Goal: Check status: Check status

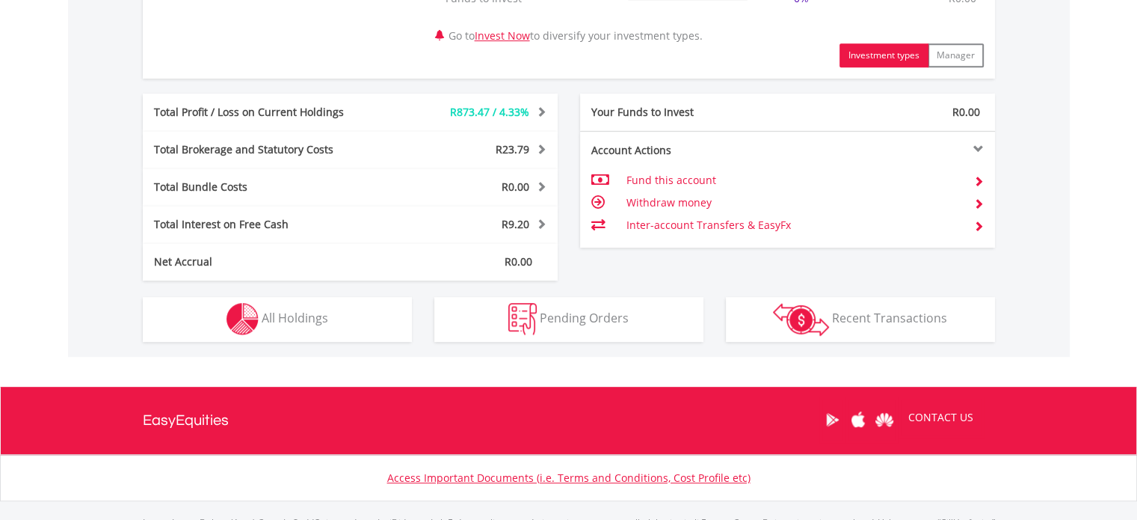
scroll to position [774, 0]
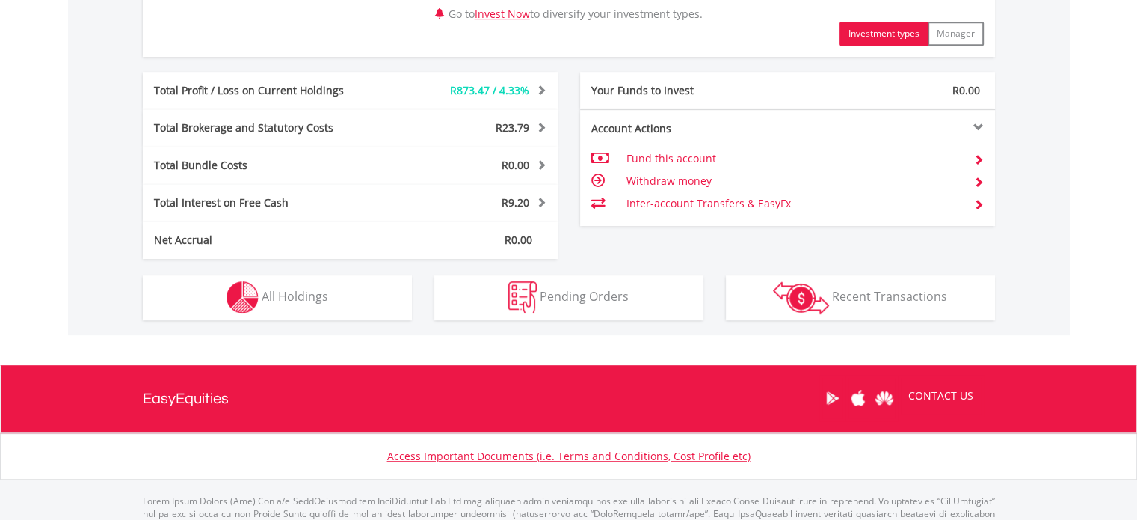
click at [330, 323] on div "R21 031.19 CURRENT VALUE Movement on Current Holdings: R873.47 Profit & Loss Va…" at bounding box center [569, 12] width 1002 height 646
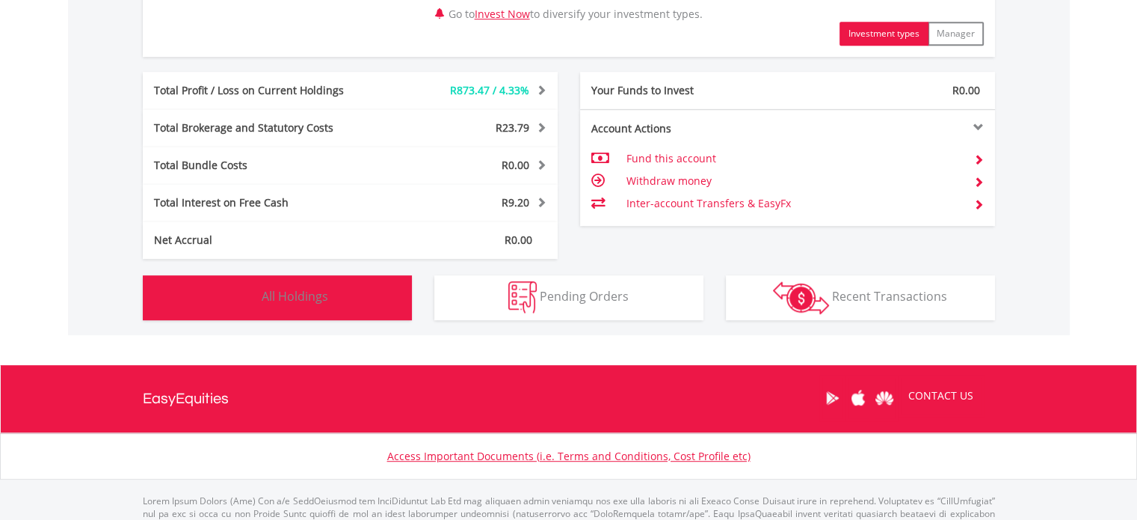
click at [337, 306] on button "Holdings All Holdings" at bounding box center [277, 297] width 269 height 45
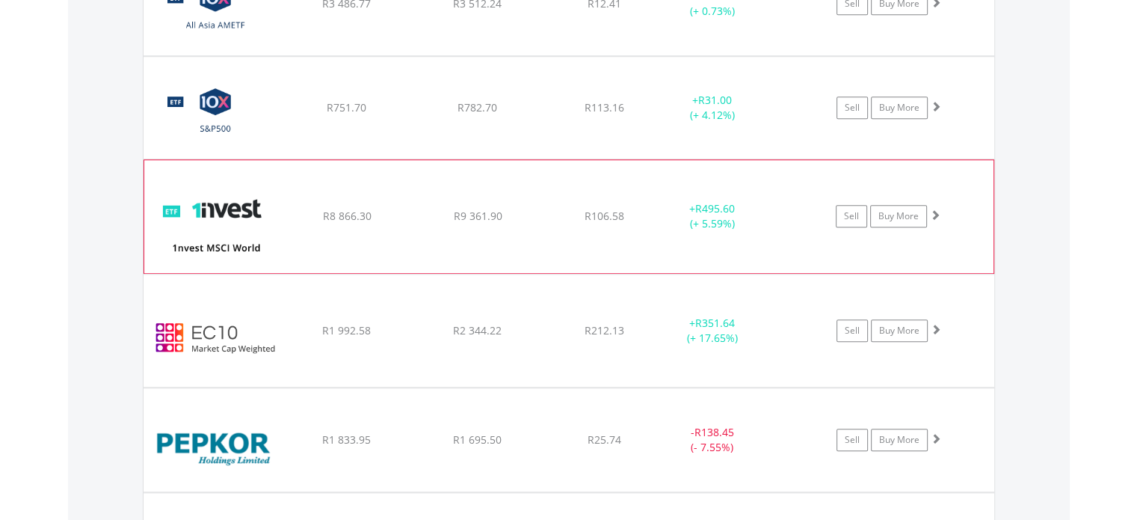
scroll to position [1393, 0]
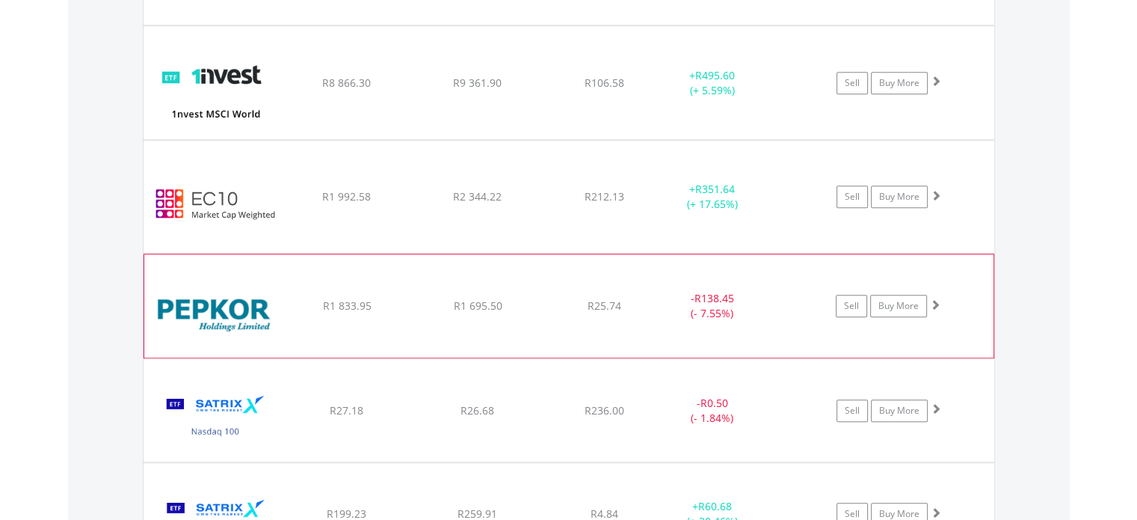
drag, startPoint x: 583, startPoint y: 315, endPoint x: 626, endPoint y: 301, distance: 45.4
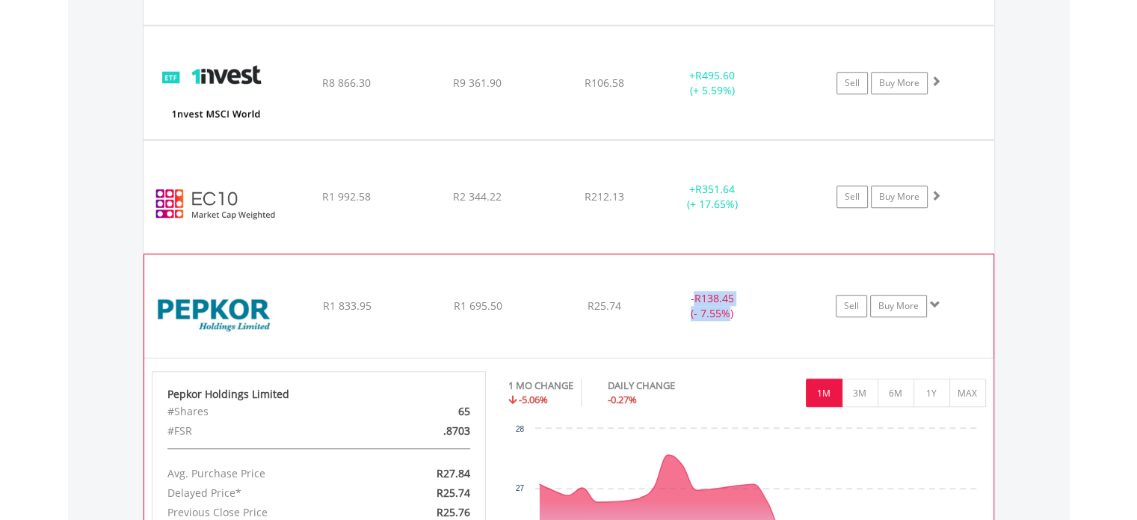
drag, startPoint x: 696, startPoint y: 309, endPoint x: 732, endPoint y: 308, distance: 35.9
click at [731, 307] on div "- R138.45 (- 7.55%)" at bounding box center [712, 306] width 112 height 30
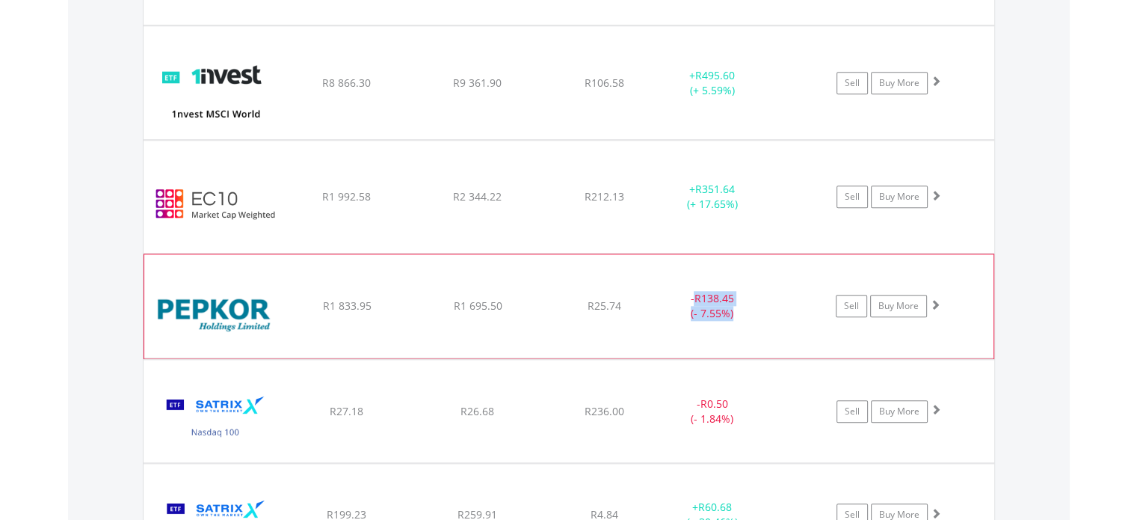
click at [732, 308] on div "- R138.45 (- 7.55%)" at bounding box center [712, 306] width 112 height 30
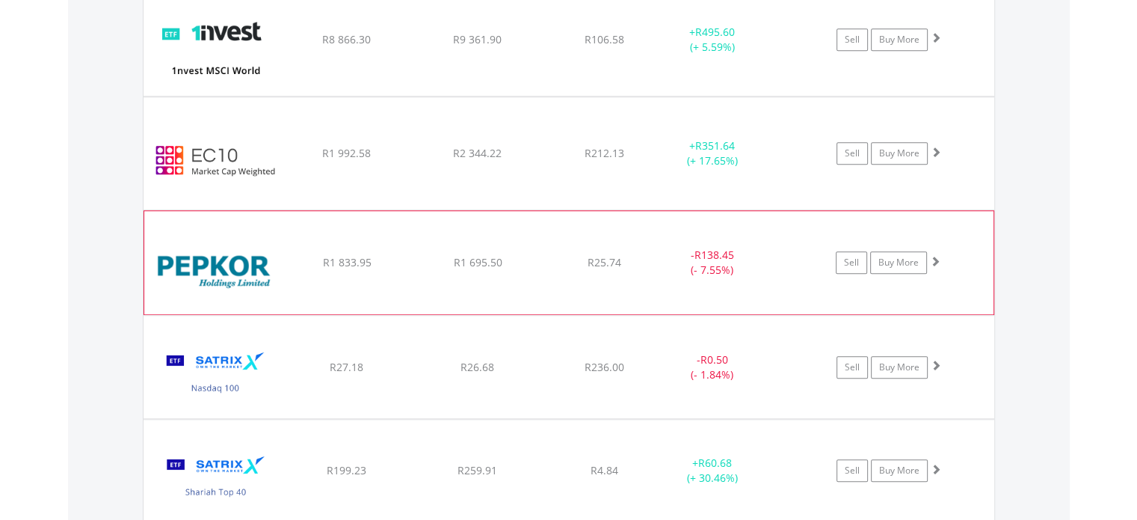
scroll to position [1434, 0]
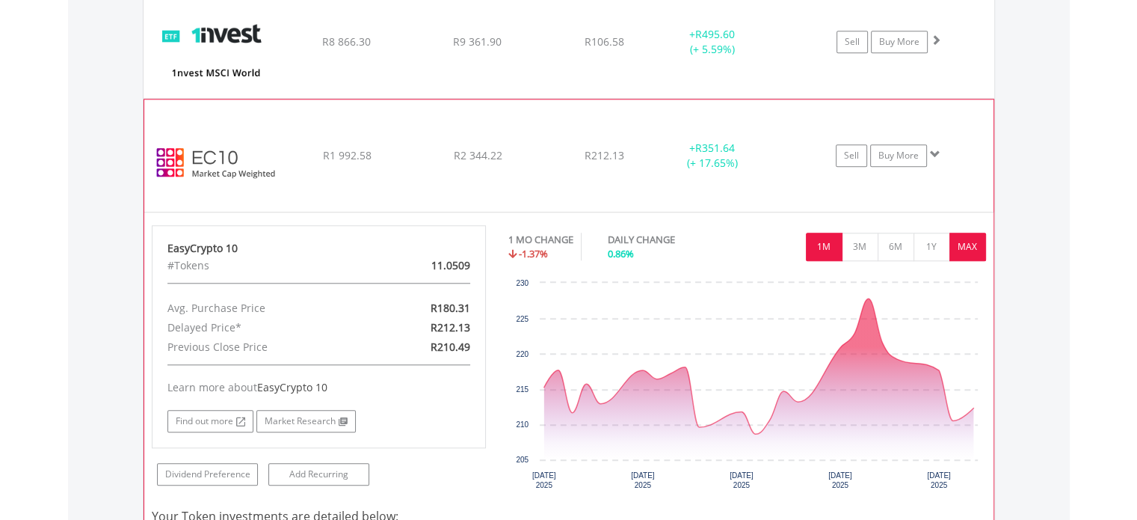
click at [959, 253] on button "MAX" at bounding box center [967, 246] width 37 height 28
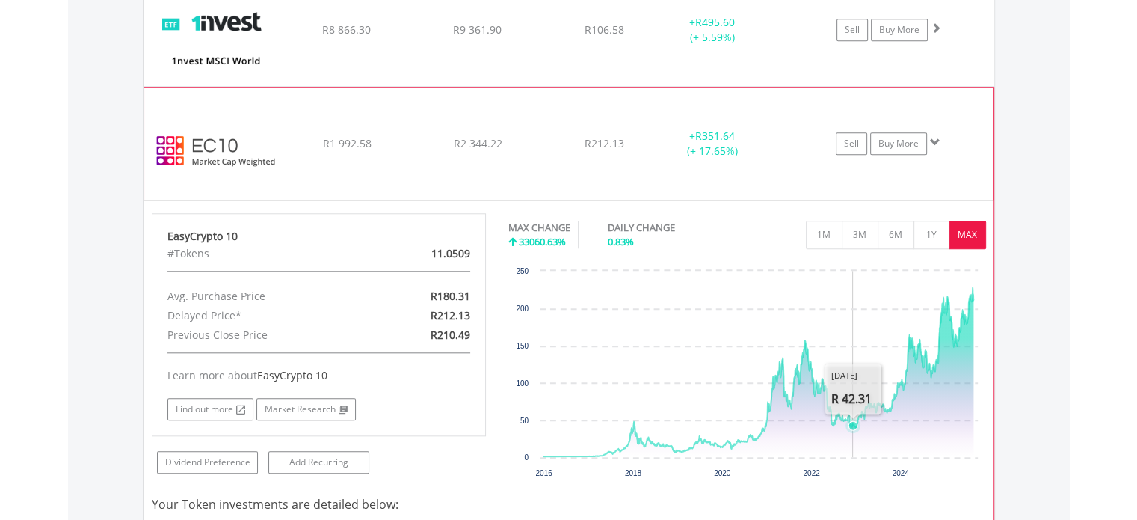
scroll to position [1447, 0]
drag, startPoint x: 694, startPoint y: 140, endPoint x: 721, endPoint y: 131, distance: 28.4
drag, startPoint x: 721, startPoint y: 131, endPoint x: 712, endPoint y: 131, distance: 9.0
drag, startPoint x: 712, startPoint y: 131, endPoint x: 704, endPoint y: 134, distance: 8.1
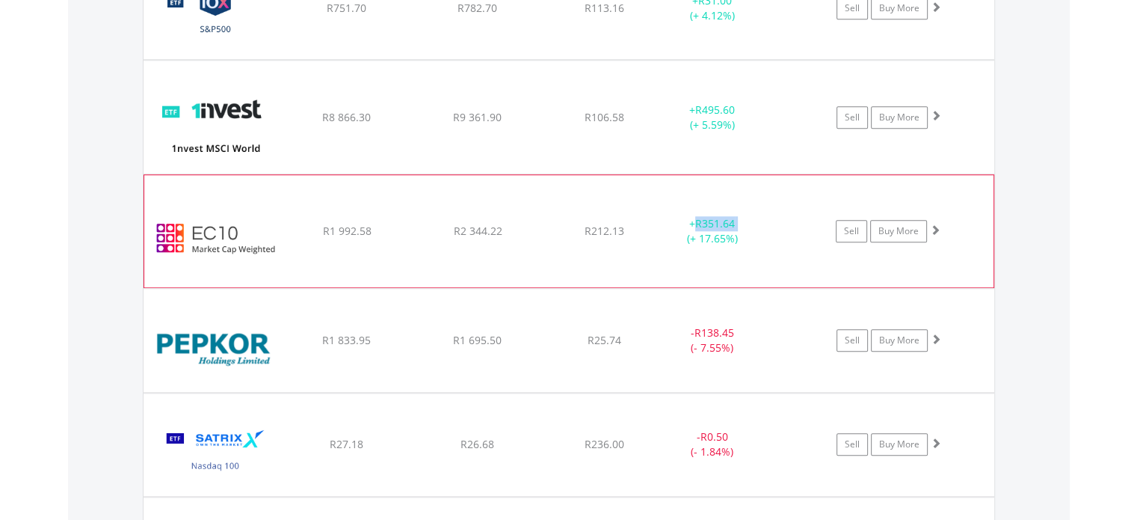
scroll to position [1360, 0]
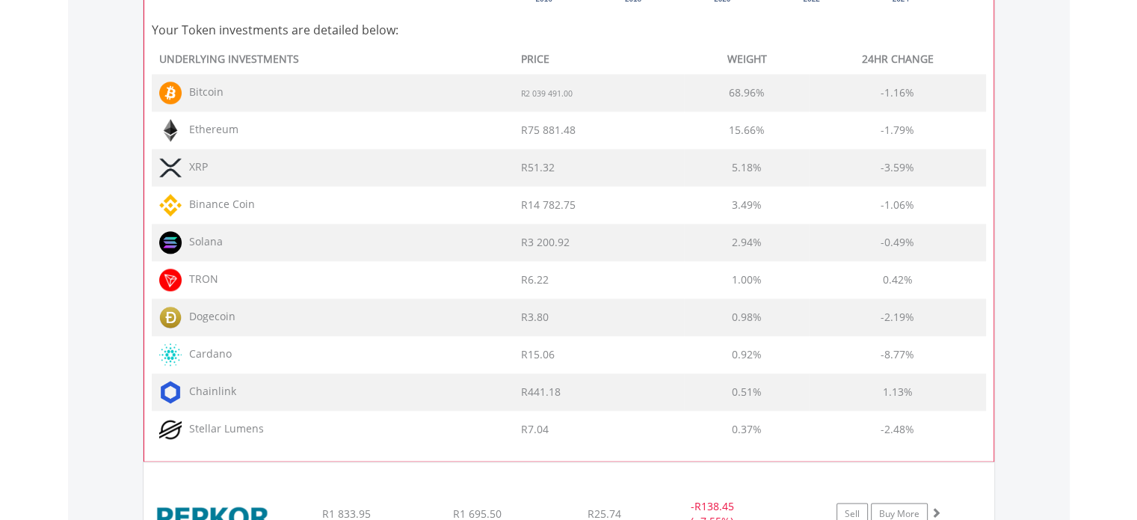
scroll to position [1919, 0]
click at [545, 428] on span "R7.04" at bounding box center [535, 430] width 28 height 14
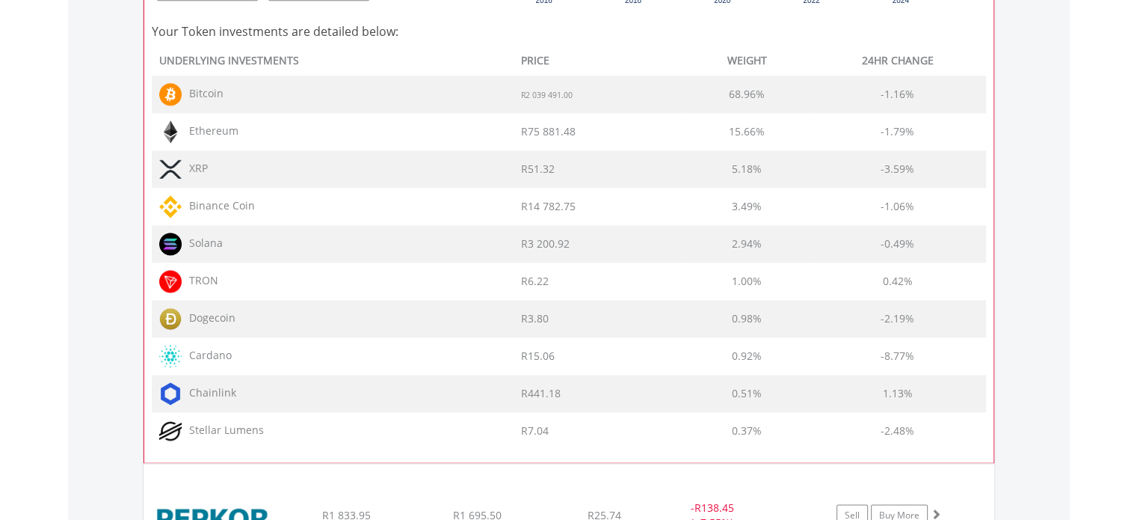
click at [545, 428] on span "R7.04" at bounding box center [535, 430] width 28 height 14
click at [540, 231] on td "R3 200.92" at bounding box center [599, 243] width 171 height 37
click at [539, 188] on td "R14 782.75" at bounding box center [599, 206] width 171 height 37
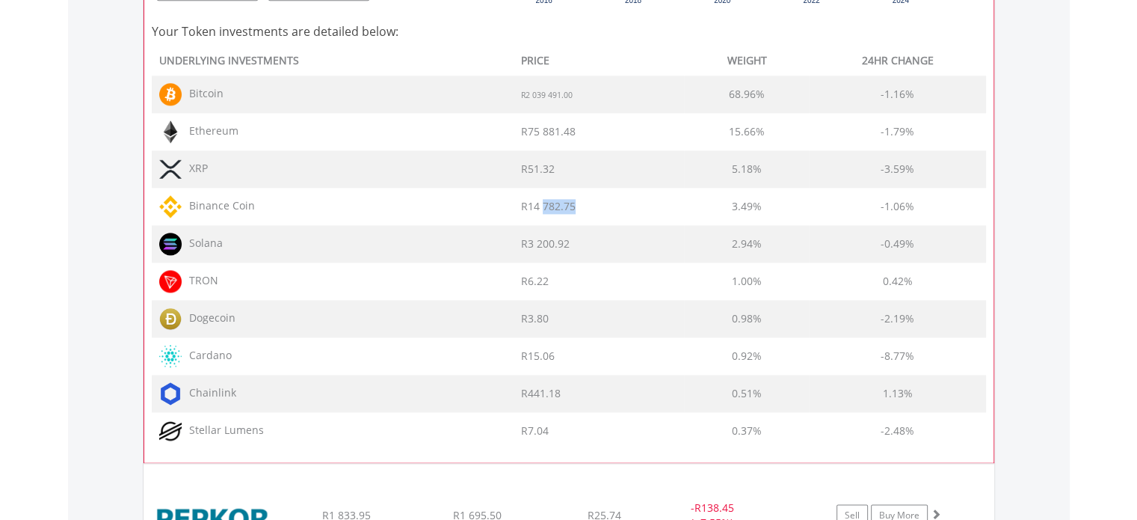
click at [539, 188] on td "R14 782.75" at bounding box center [599, 206] width 171 height 37
drag, startPoint x: 529, startPoint y: 107, endPoint x: 531, endPoint y: 122, distance: 15.0
click at [531, 122] on tbody "UNDERLYING INVESTMENTS PRICE WEIGHT 24HR CHANGE Bitcoin R2 039 491.00 68.96% -1…" at bounding box center [569, 248] width 834 height 401
click at [531, 124] on span "R75 881.48" at bounding box center [548, 131] width 55 height 14
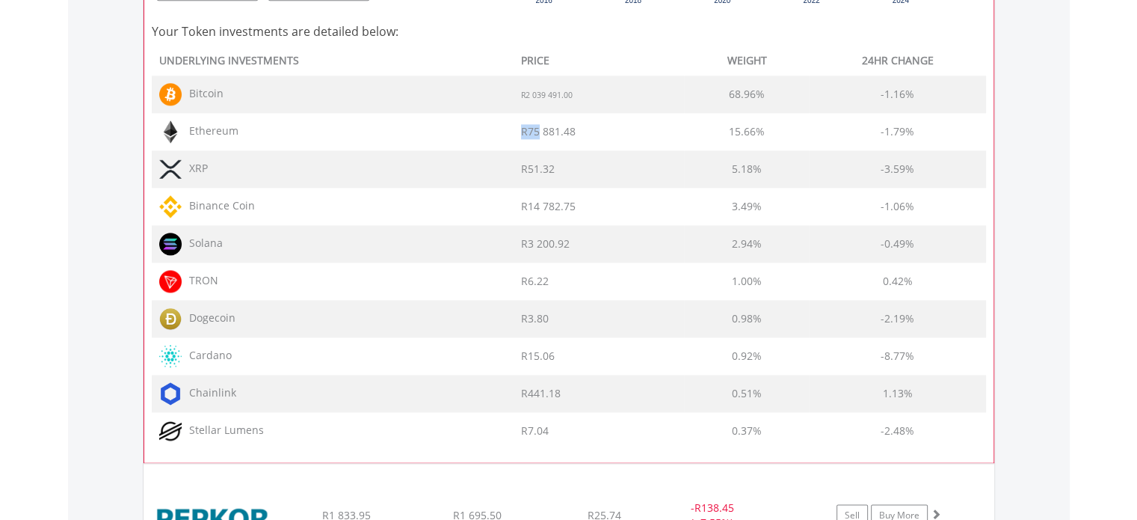
click at [531, 124] on span "R75 881.48" at bounding box center [548, 131] width 55 height 14
click at [531, 156] on td "R51.32" at bounding box center [599, 168] width 171 height 37
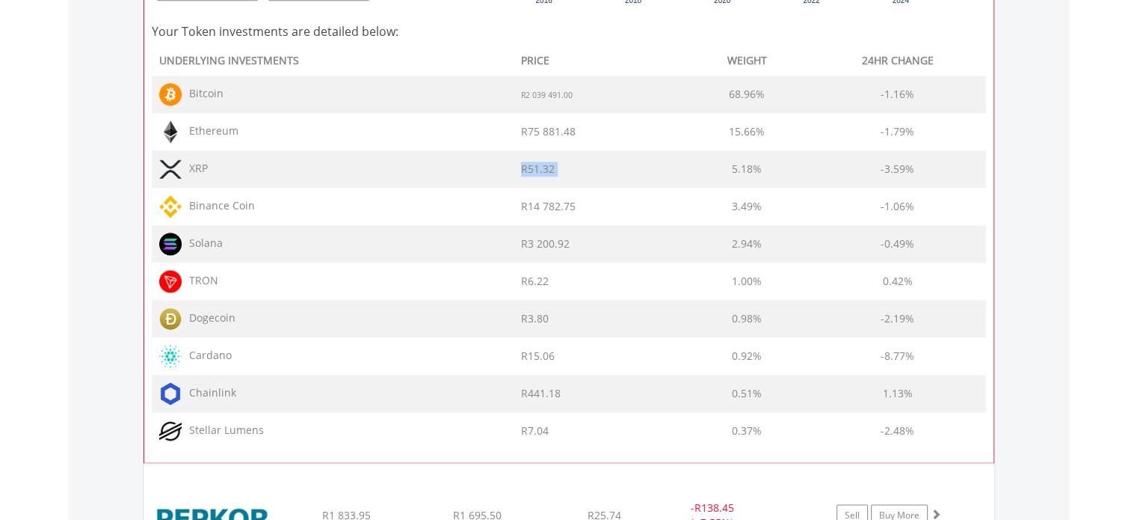
click at [531, 156] on td "R51.32" at bounding box center [599, 168] width 171 height 37
click at [537, 189] on td "R14 782.75" at bounding box center [599, 206] width 171 height 37
drag, startPoint x: 537, startPoint y: 189, endPoint x: 549, endPoint y: 209, distance: 23.5
click at [549, 209] on td "R14 782.75" at bounding box center [599, 206] width 171 height 37
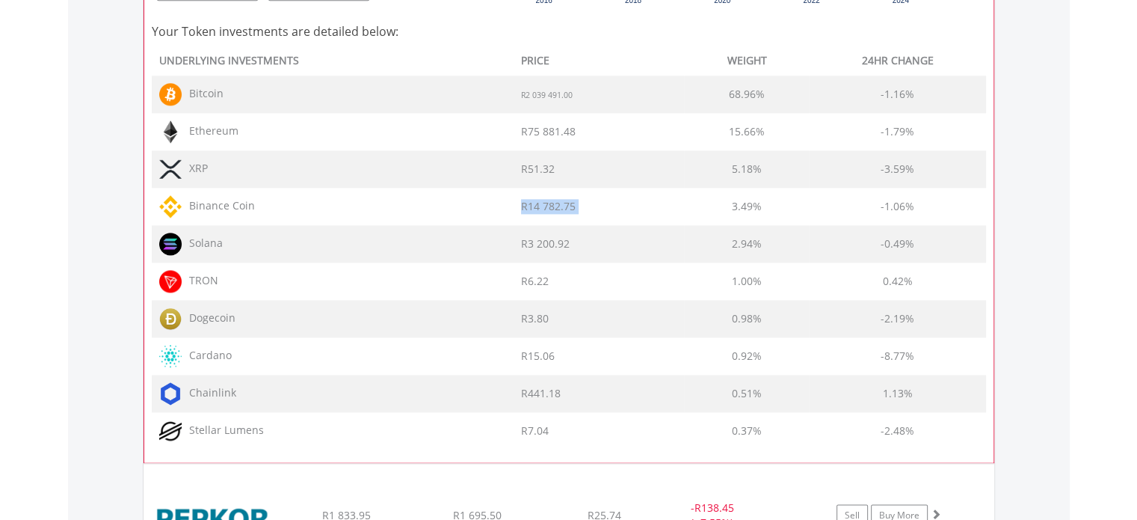
click at [549, 209] on span "R14 782.75" at bounding box center [548, 206] width 55 height 14
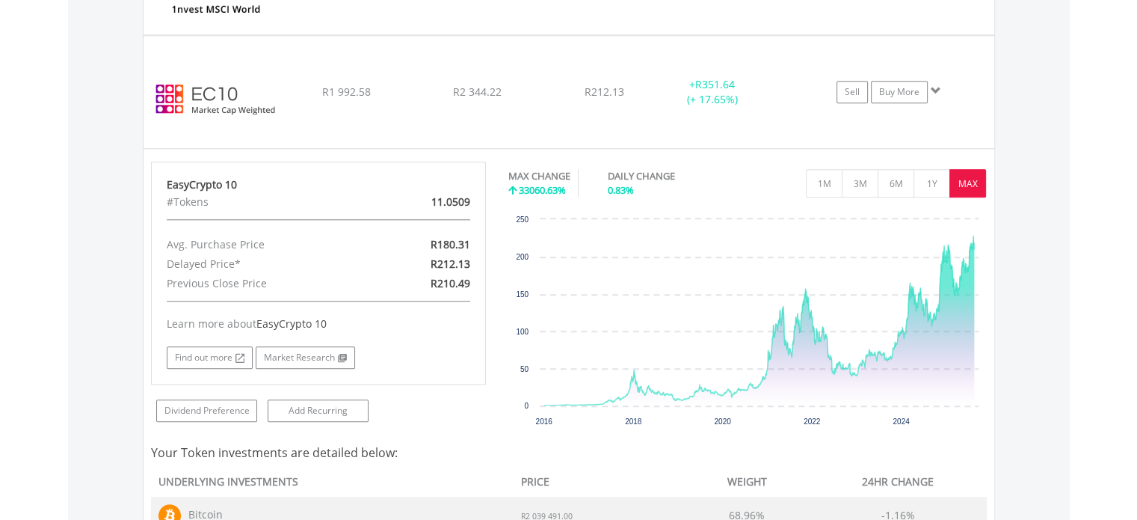
scroll to position [1486, 0]
